Goal: Navigation & Orientation: Find specific page/section

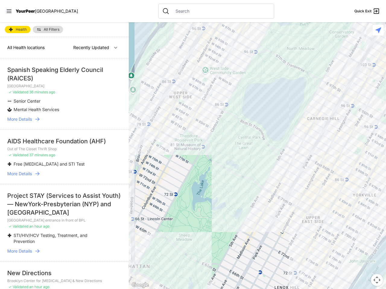
click at [9, 11] on icon at bounding box center [9, 11] width 5 height 4
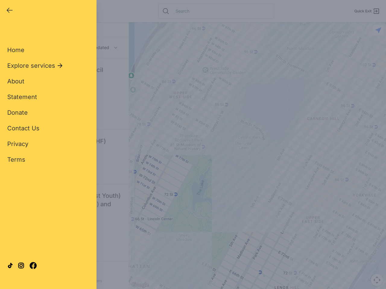
click at [257, 156] on div "Close panel YourPeer [GEOGRAPHIC_DATA] Quick Exit Single Adult Families Soup Ki…" at bounding box center [193, 144] width 386 height 289
click at [377, 280] on div "Close panel YourPeer [GEOGRAPHIC_DATA] Quick Exit Single Adult Families Soup Ki…" at bounding box center [193, 144] width 386 height 289
click at [378, 30] on div "Close panel YourPeer [GEOGRAPHIC_DATA] Quick Exit Single Adult Families Soup Ki…" at bounding box center [193, 144] width 386 height 289
